Goal: Task Accomplishment & Management: Use online tool/utility

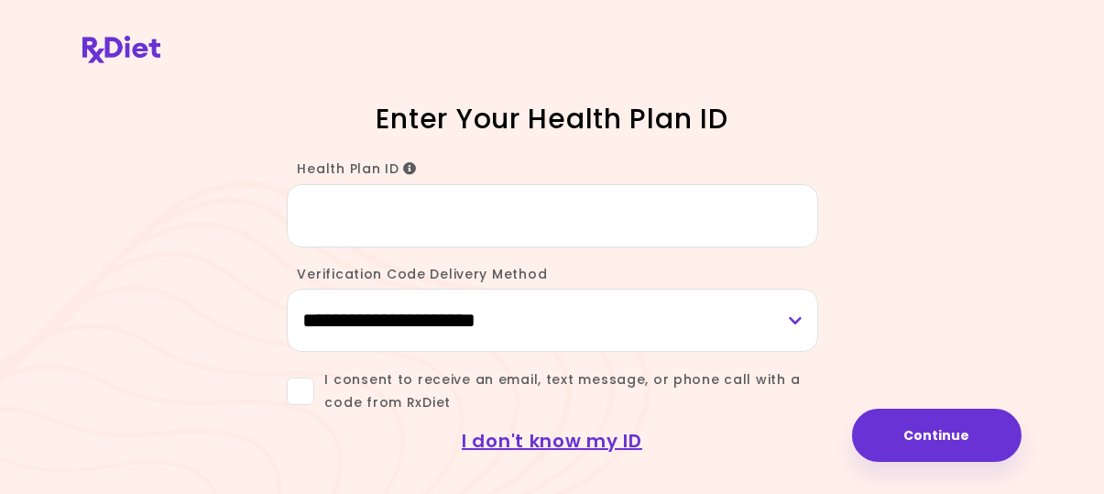
type input "*"
type input "*********"
click at [368, 319] on select "**********" at bounding box center [552, 320] width 531 height 63
select select "***"
click at [287, 289] on select "**********" at bounding box center [552, 320] width 531 height 63
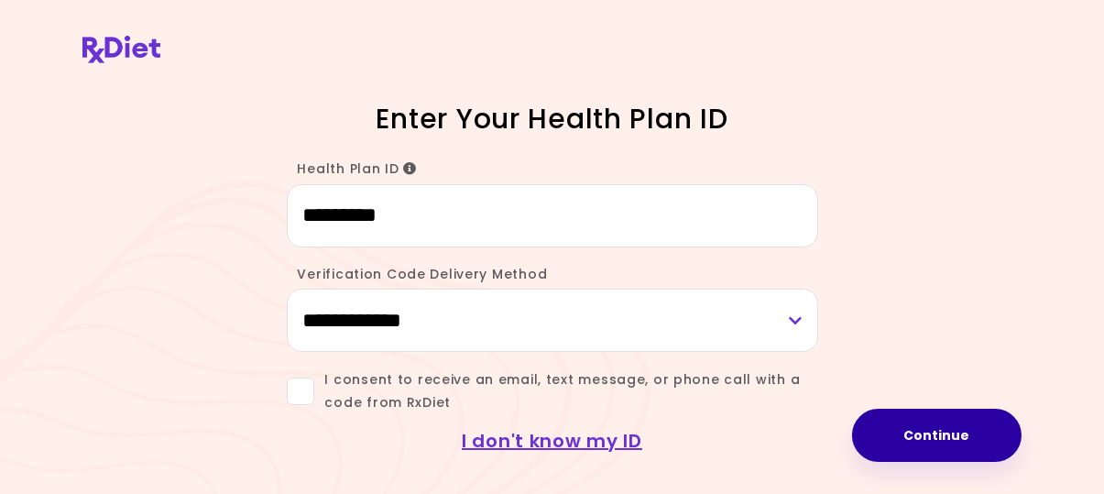
click at [947, 436] on button "Continue" at bounding box center [936, 435] width 169 height 53
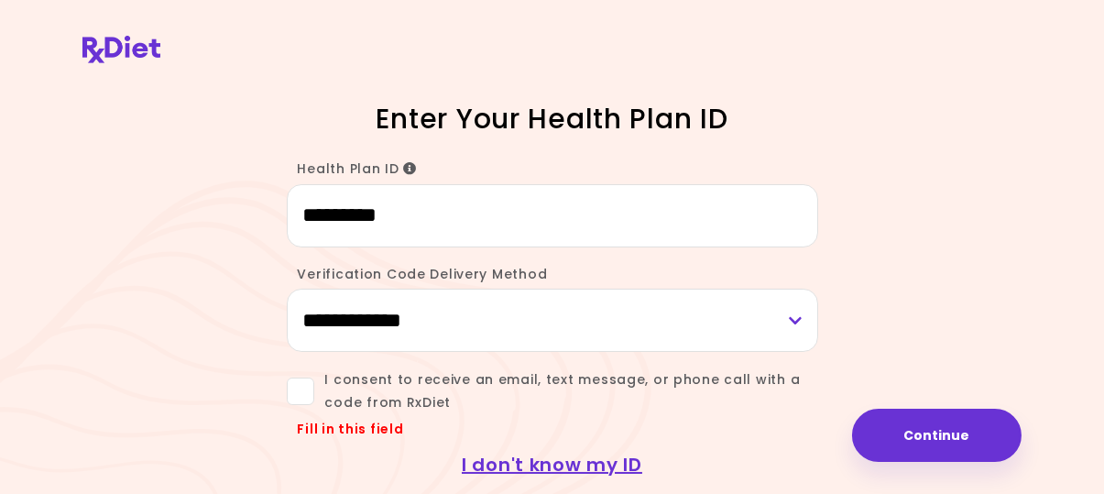
click at [300, 392] on span at bounding box center [300, 390] width 27 height 27
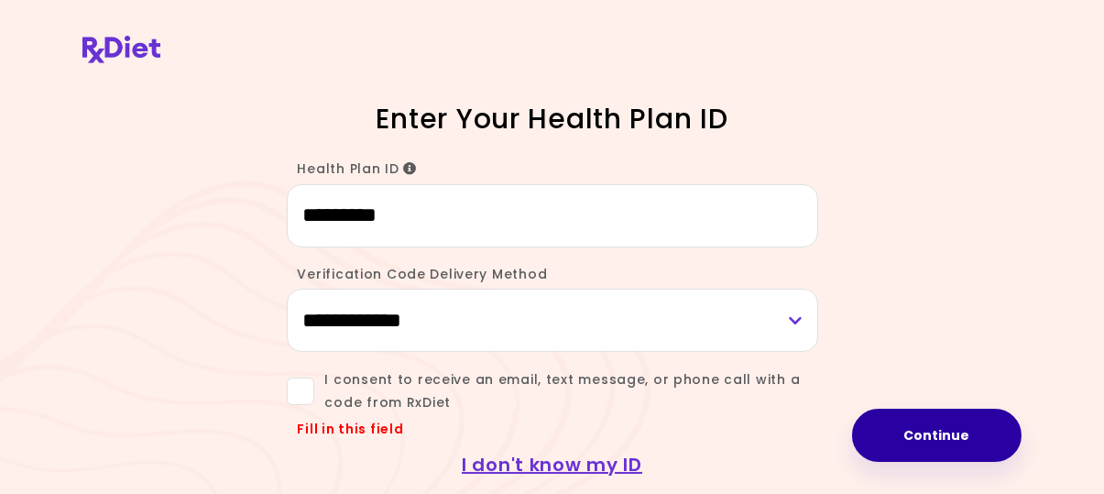
click at [922, 423] on button "Continue" at bounding box center [936, 435] width 169 height 53
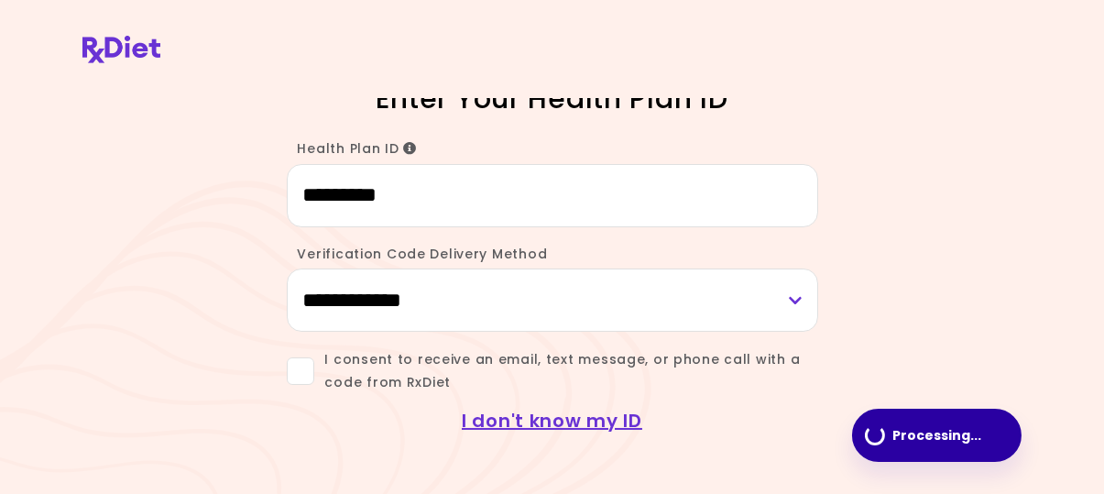
scroll to position [16, 0]
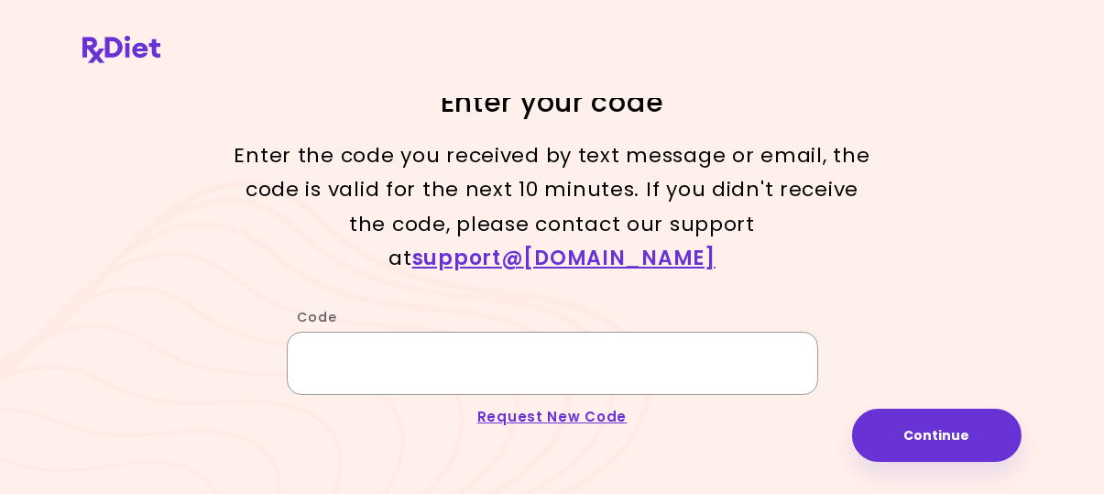
click at [373, 332] on input "Code" at bounding box center [552, 363] width 531 height 63
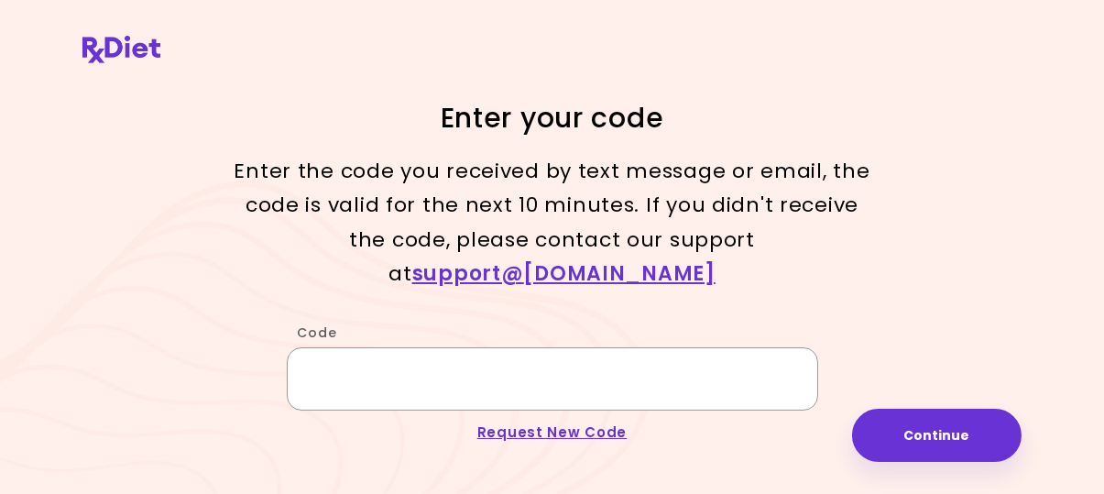
scroll to position [0, 0]
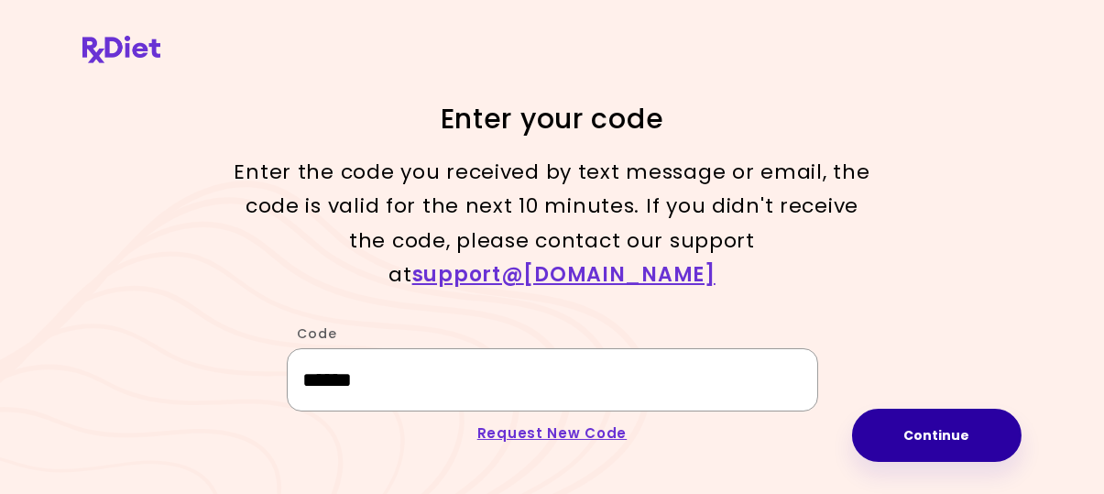
type input "******"
click at [958, 436] on button "Continue" at bounding box center [936, 435] width 169 height 53
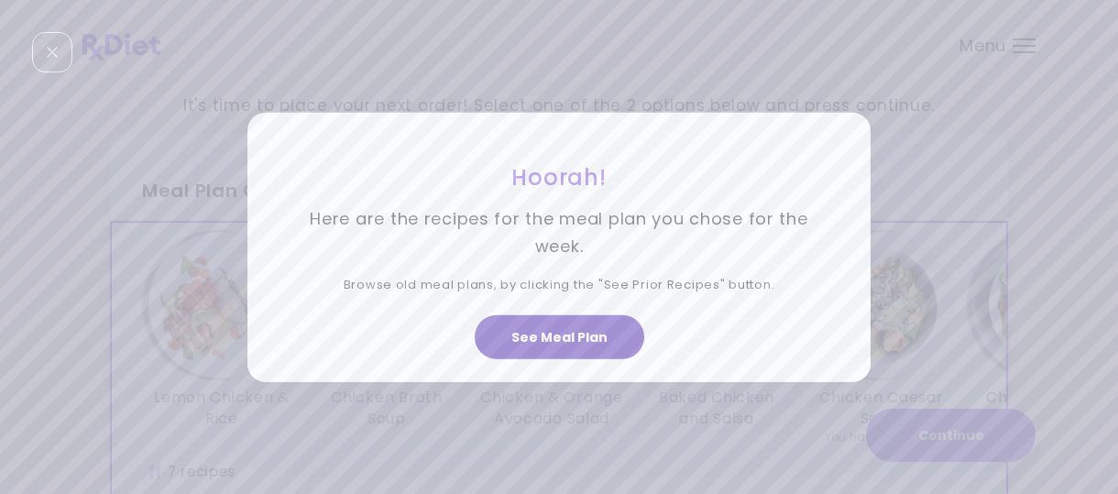
click at [546, 333] on button "See Meal Plan" at bounding box center [558, 337] width 169 height 44
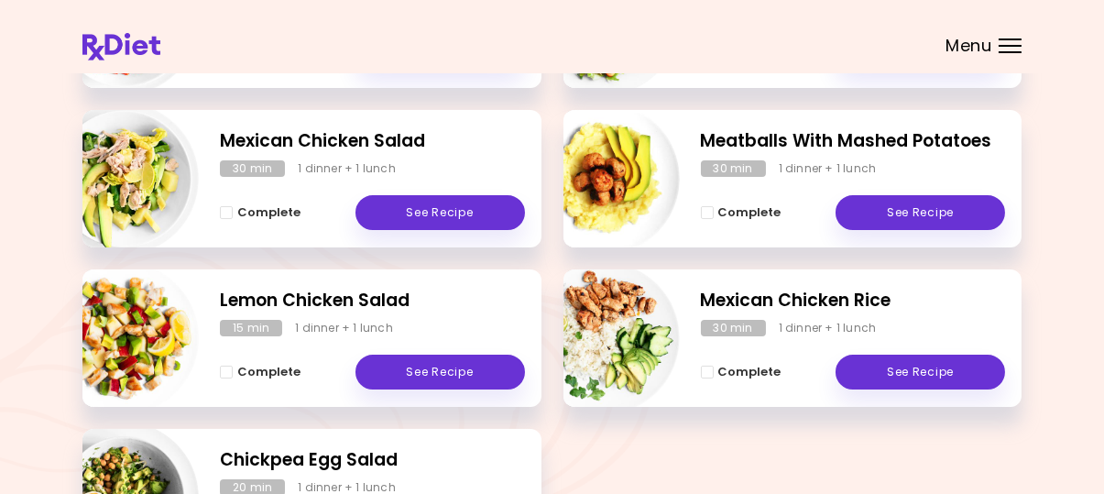
scroll to position [414, 0]
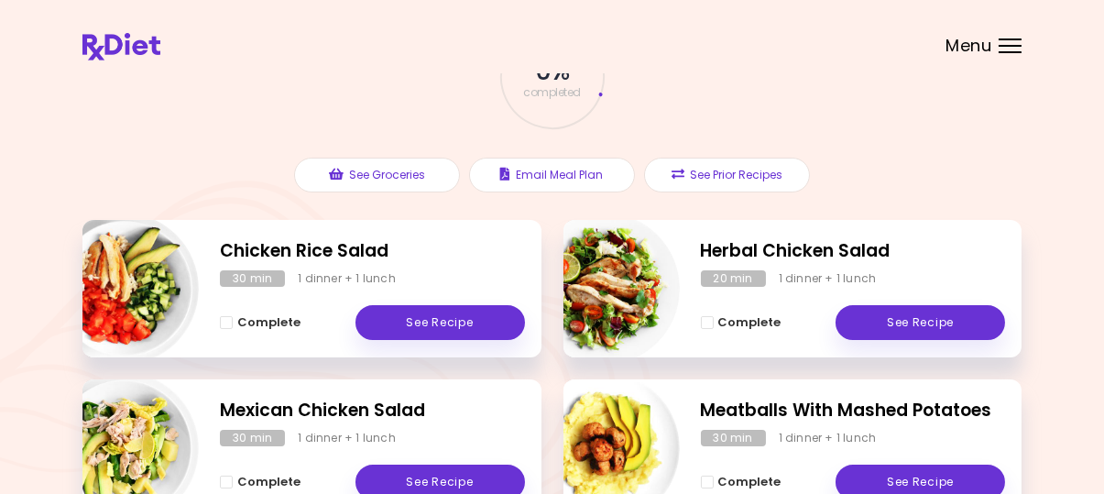
click at [633, 408] on img "Info - Meatballs With Mashed Potatoes" at bounding box center [604, 448] width 152 height 152
select select "*"
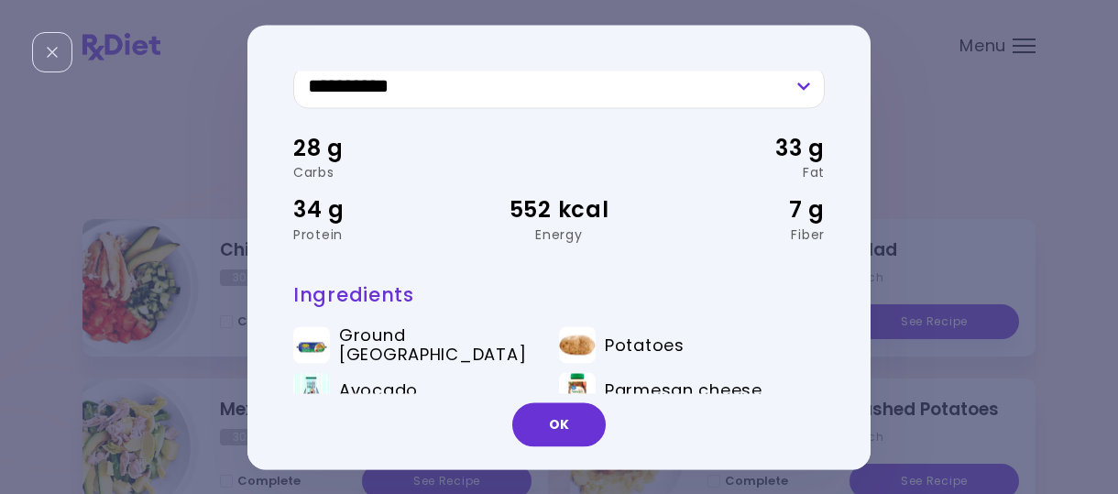
scroll to position [147, 0]
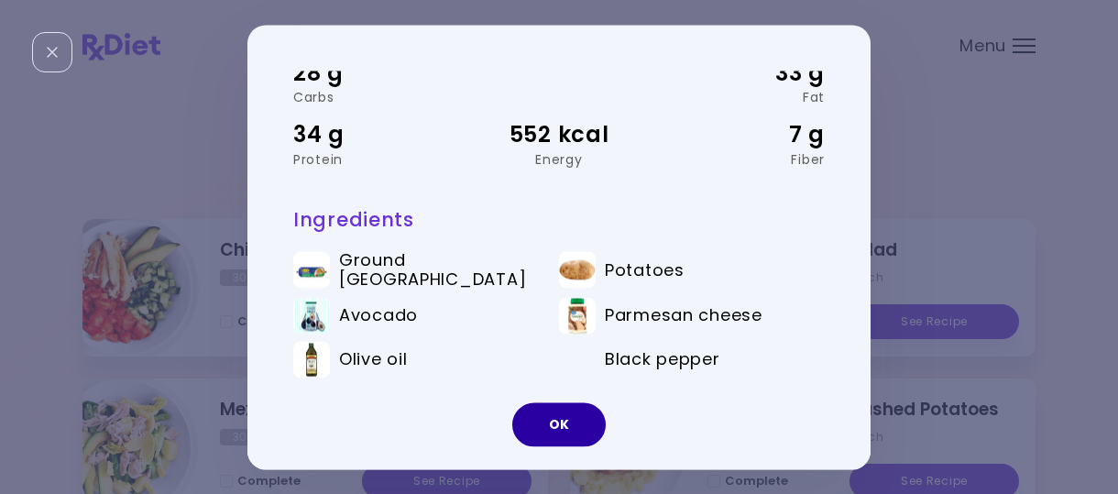
click at [573, 414] on button "OK" at bounding box center [558, 424] width 93 height 44
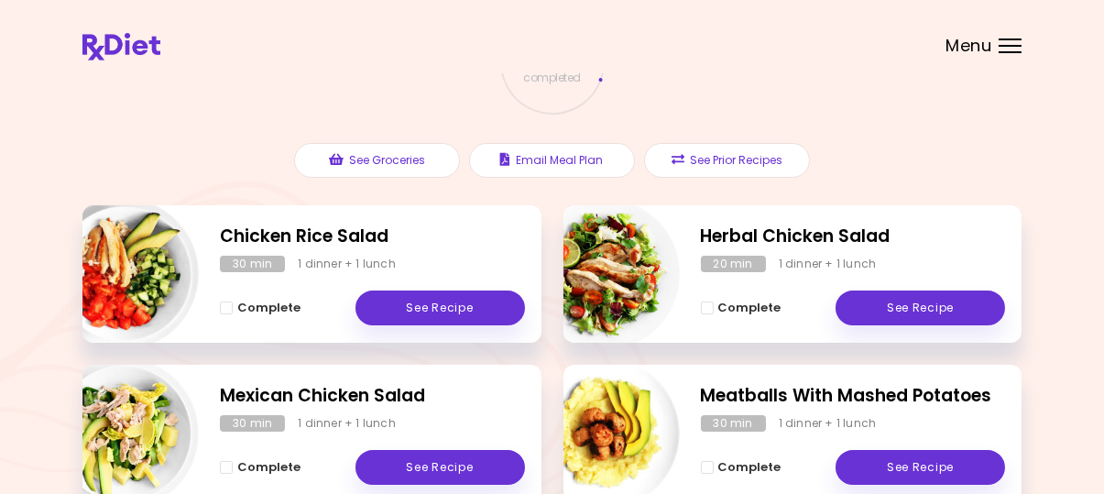
scroll to position [158, 0]
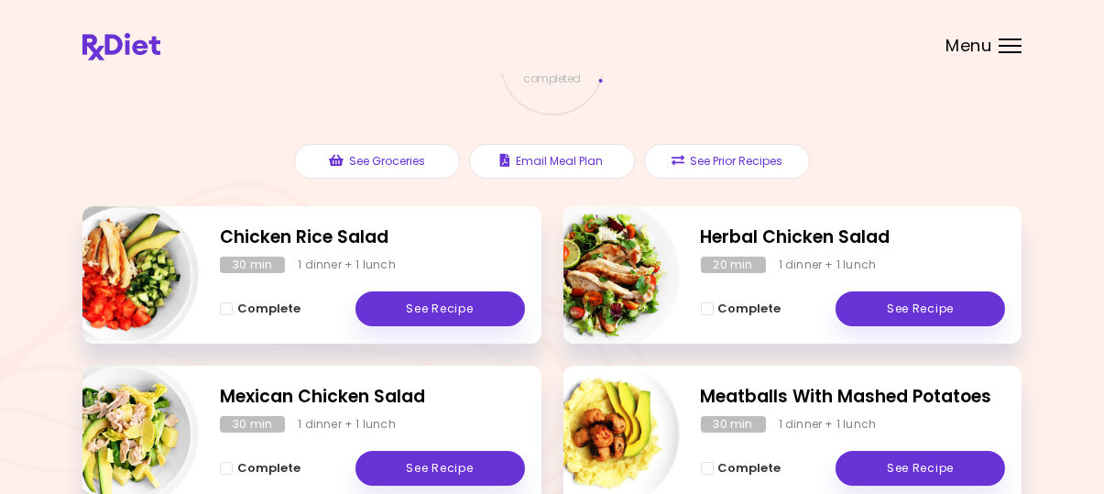
click at [631, 256] on img "Info - Herbal Chicken Salad" at bounding box center [604, 275] width 152 height 152
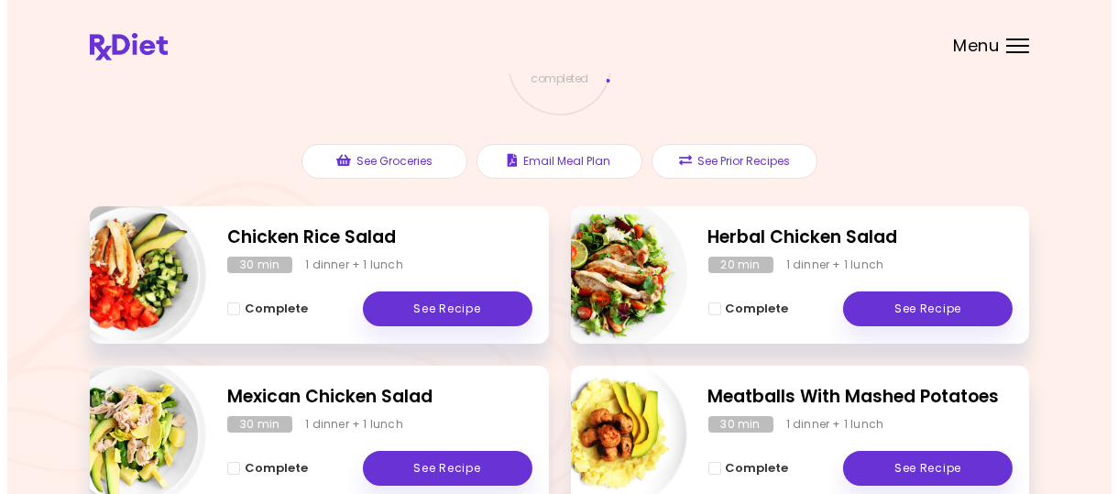
scroll to position [158, 0]
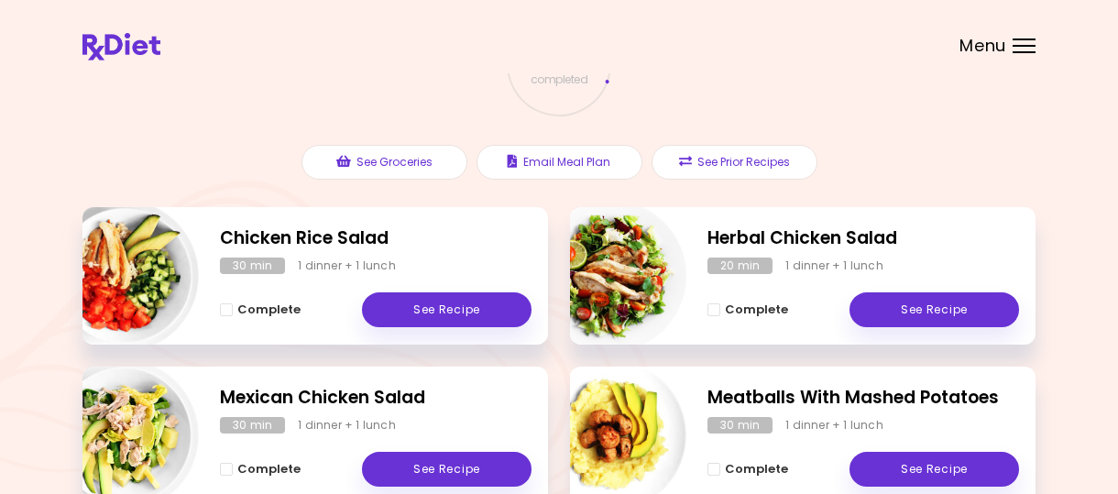
select select "*"
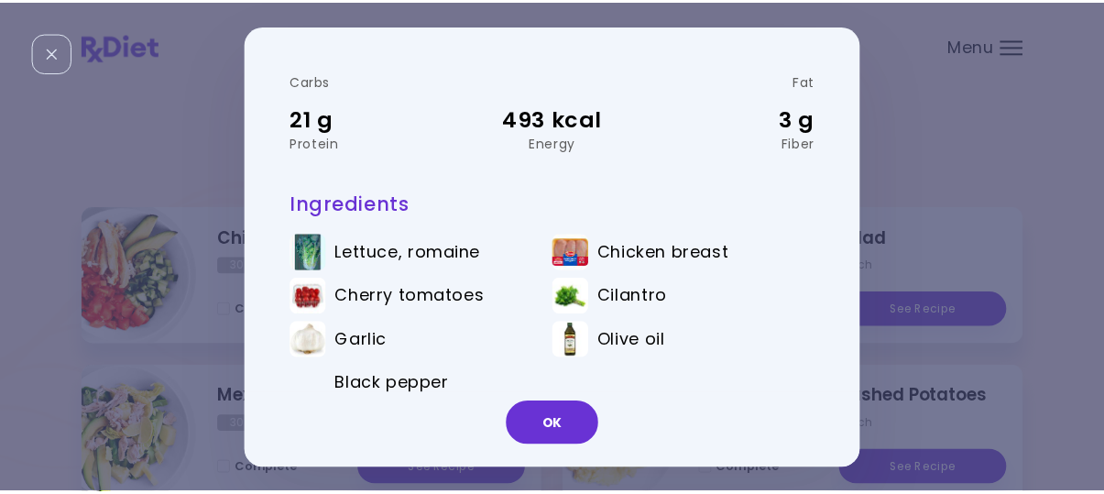
scroll to position [0, 0]
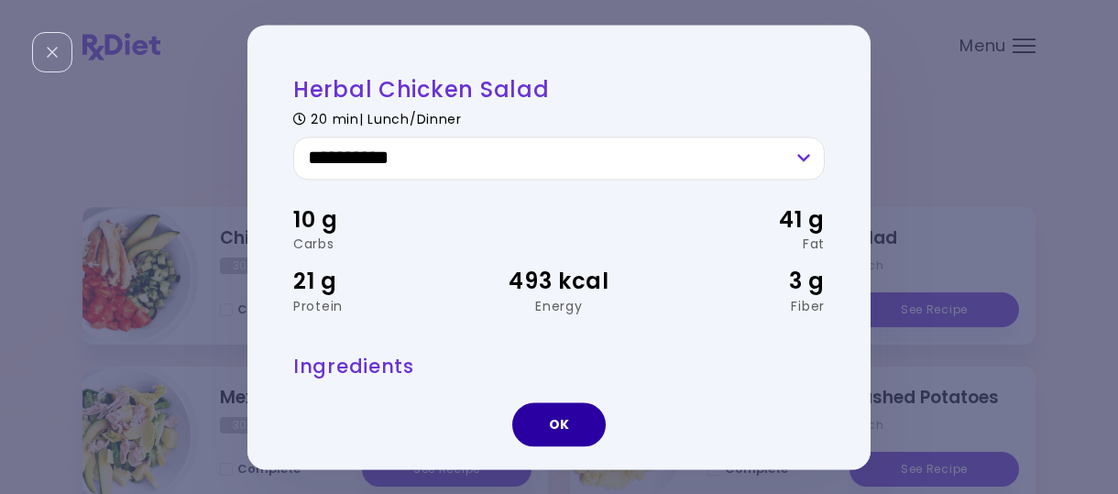
click at [566, 428] on button "OK" at bounding box center [558, 424] width 93 height 44
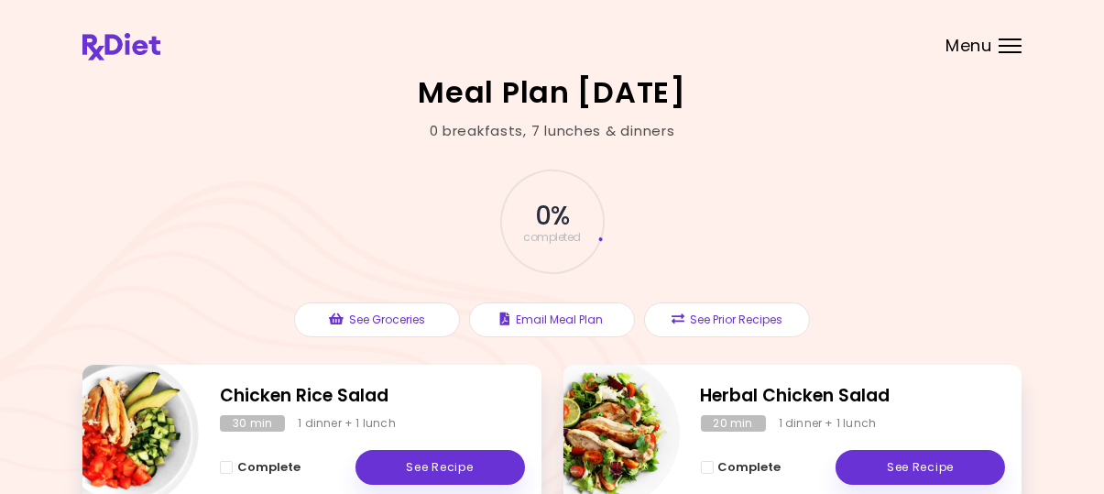
click at [979, 47] on span "Menu" at bounding box center [968, 46] width 47 height 16
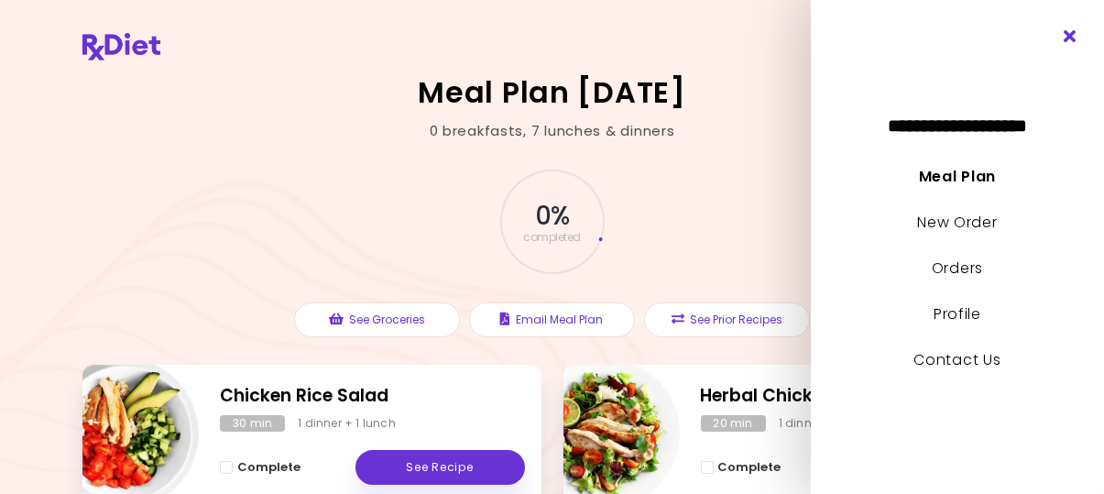
click at [1067, 39] on icon "Close" at bounding box center [1070, 36] width 17 height 13
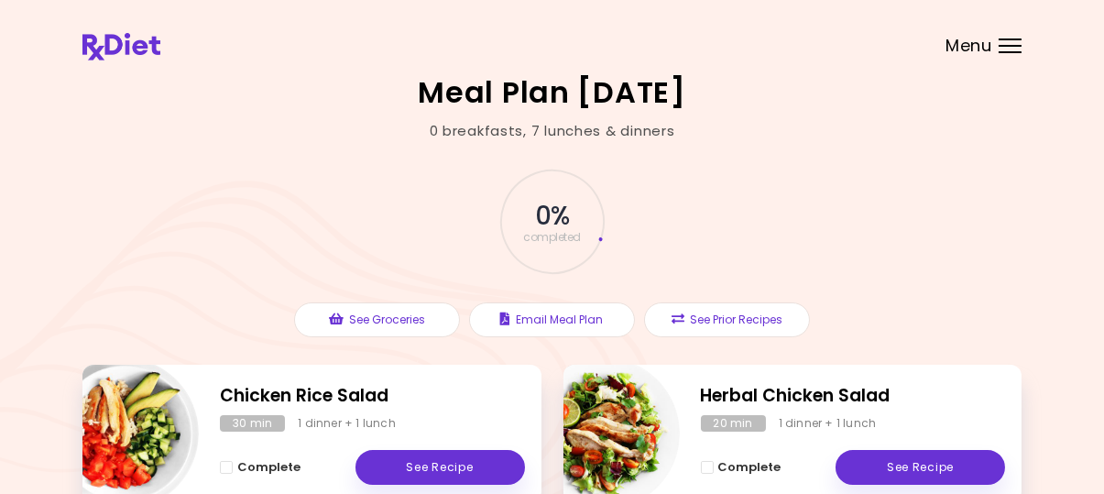
click at [980, 50] on span "Menu" at bounding box center [968, 46] width 47 height 16
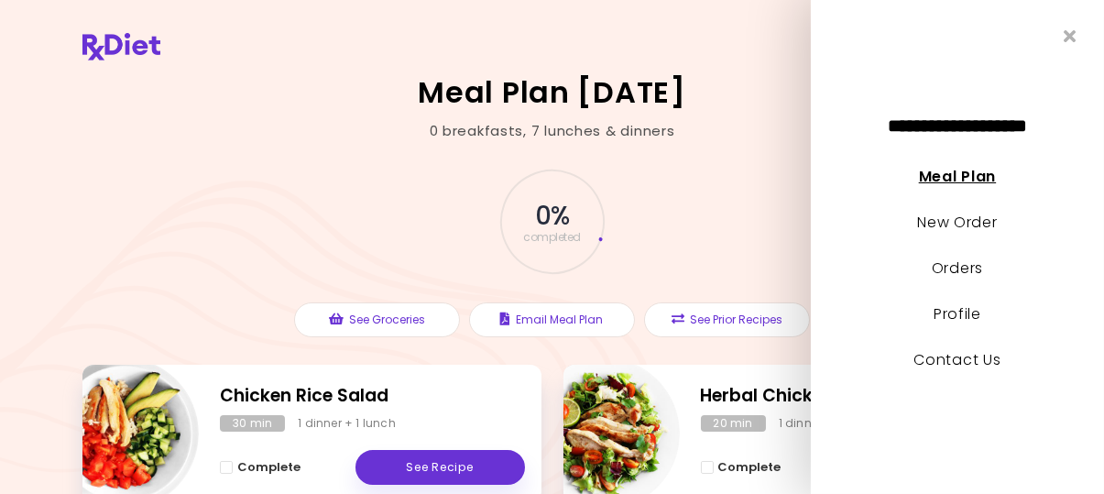
click at [944, 181] on link "Meal Plan" at bounding box center [957, 176] width 77 height 21
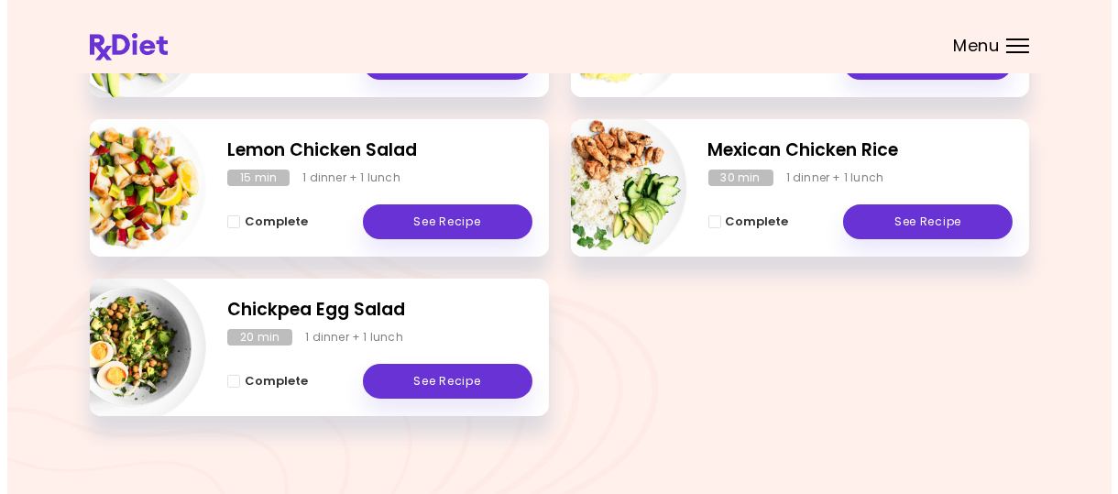
scroll to position [586, 0]
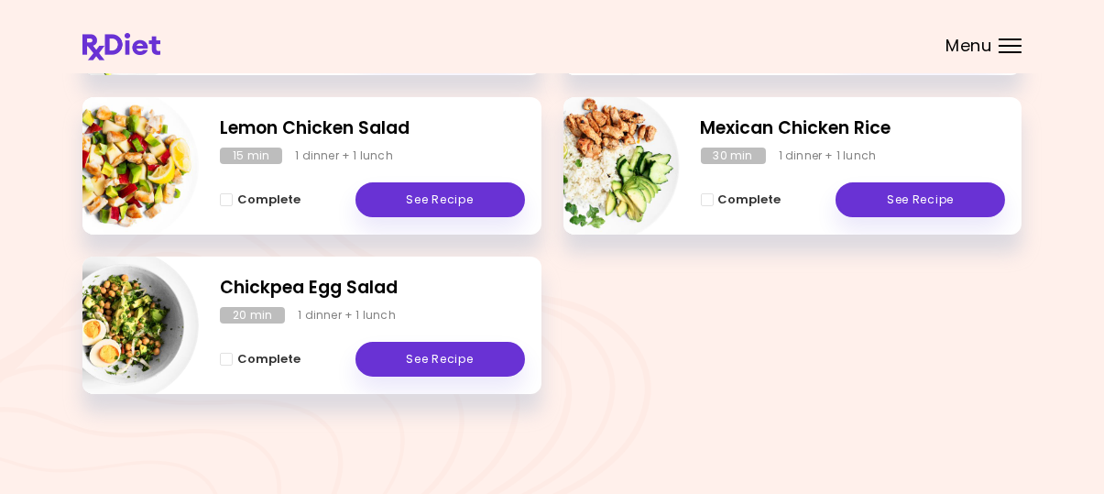
click at [148, 297] on img "Info - Chickpea Egg Salad" at bounding box center [123, 325] width 152 height 152
select select "*"
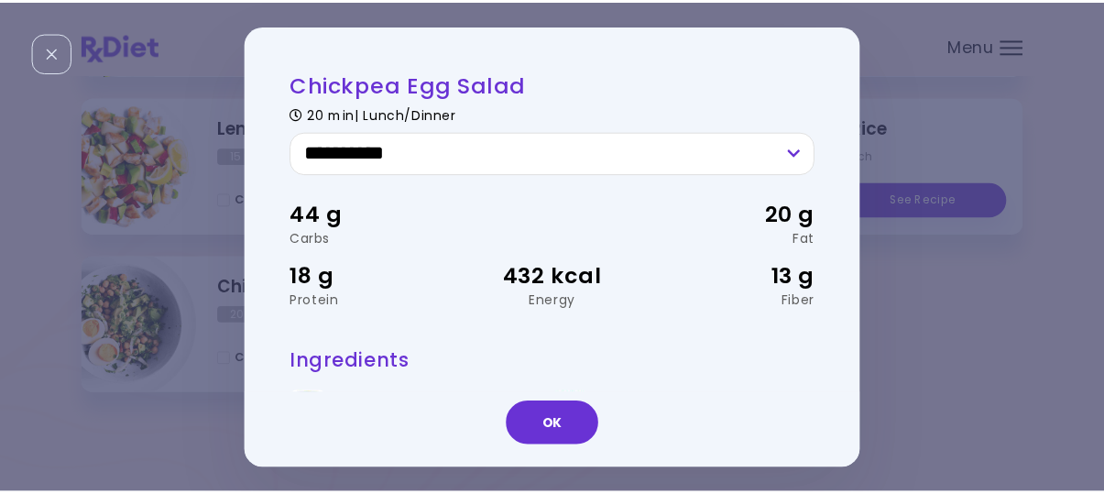
scroll to position [0, 0]
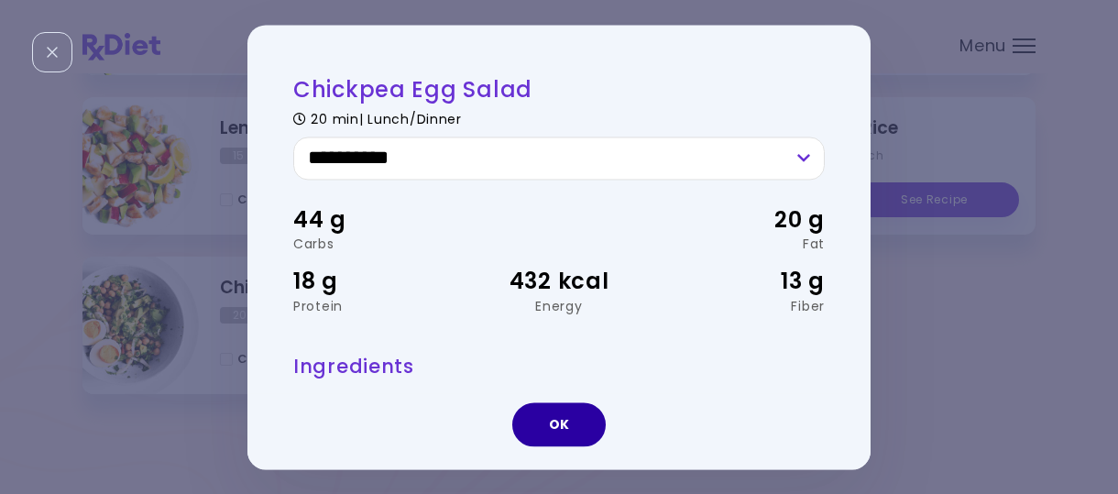
click at [558, 426] on button "OK" at bounding box center [558, 424] width 93 height 44
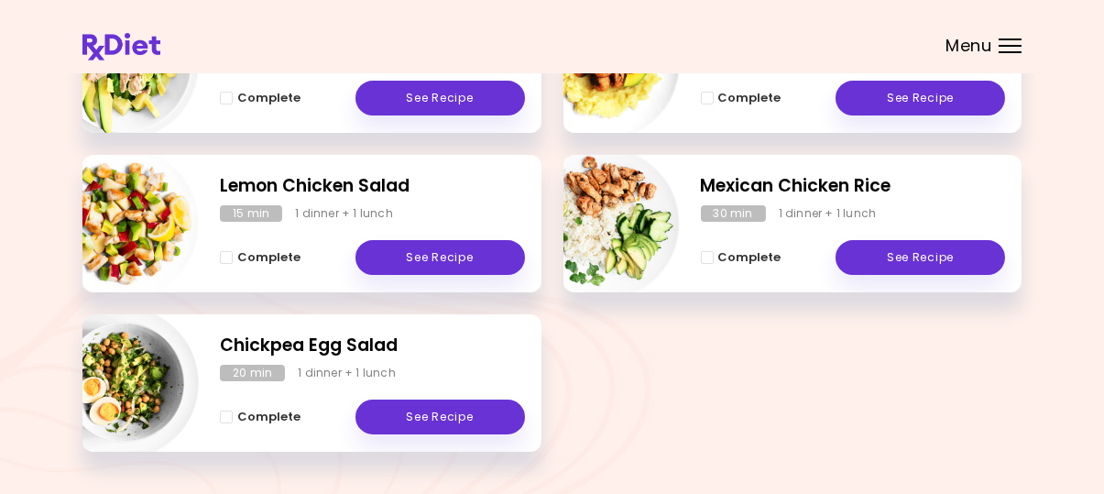
scroll to position [529, 0]
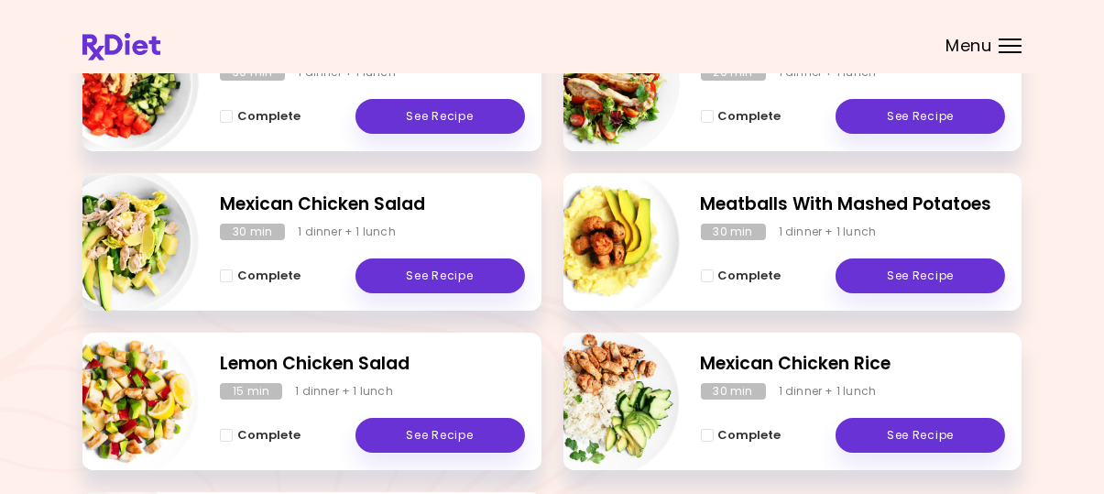
click at [1008, 42] on div "Menu" at bounding box center [1009, 45] width 23 height 15
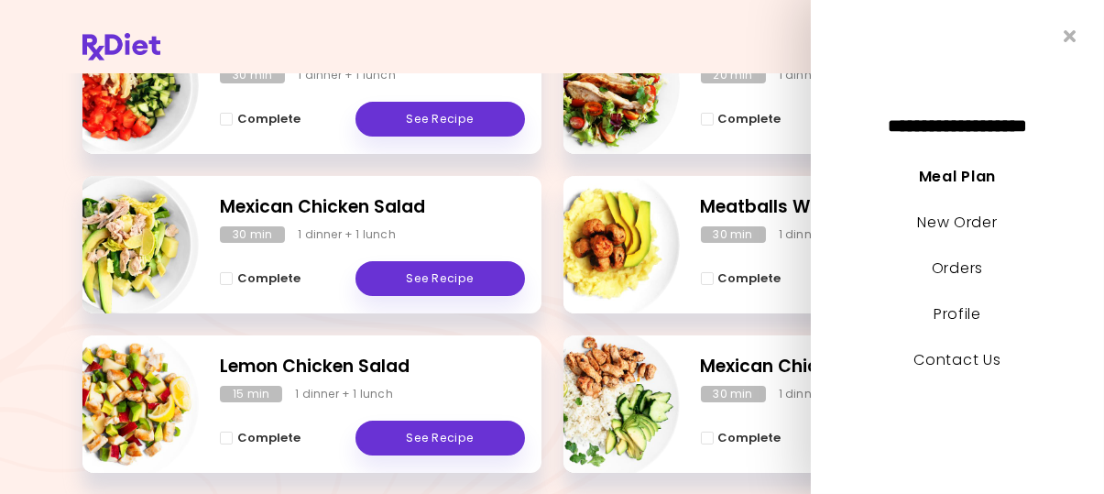
scroll to position [347, 0]
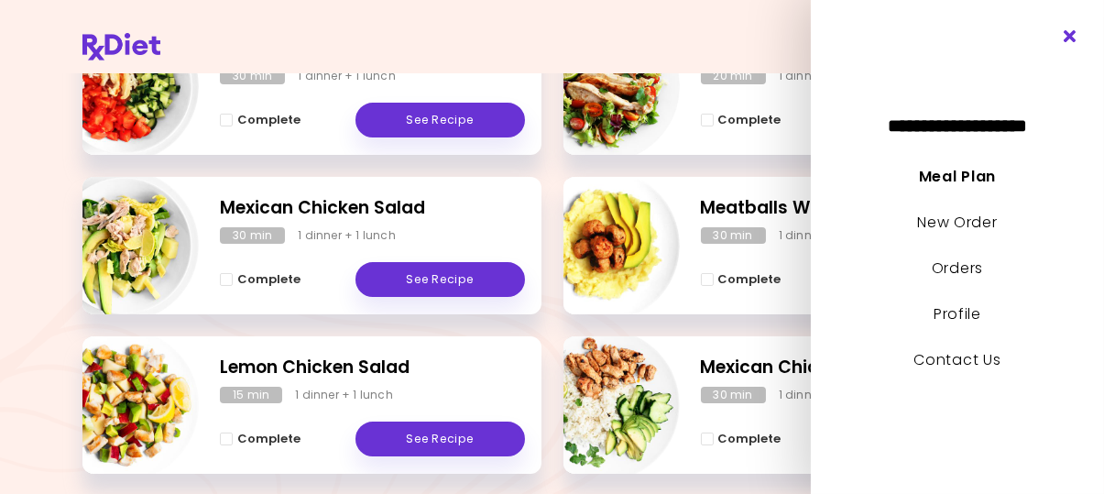
click at [1072, 32] on icon "Close" at bounding box center [1070, 36] width 17 height 13
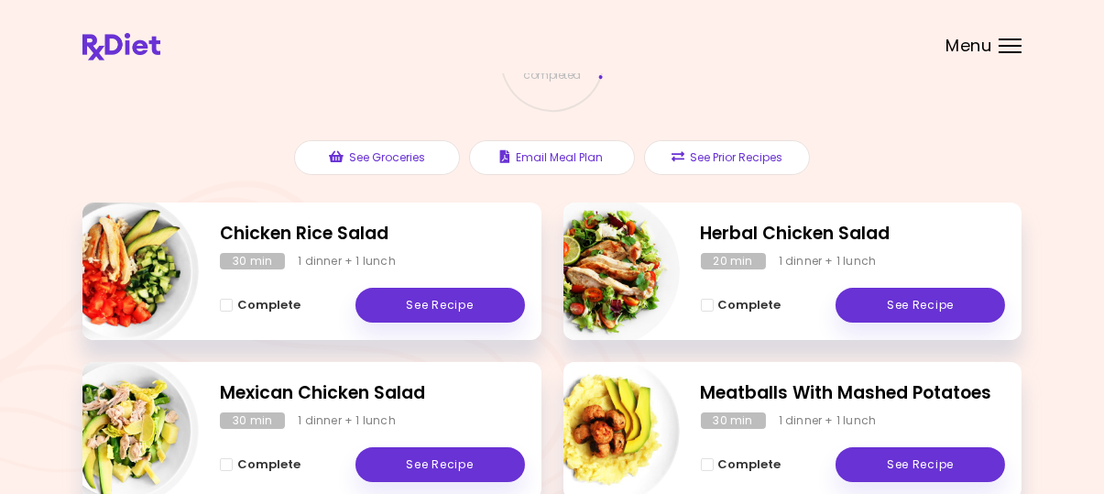
scroll to position [0, 0]
